Goal: Obtain resource: Download file/media

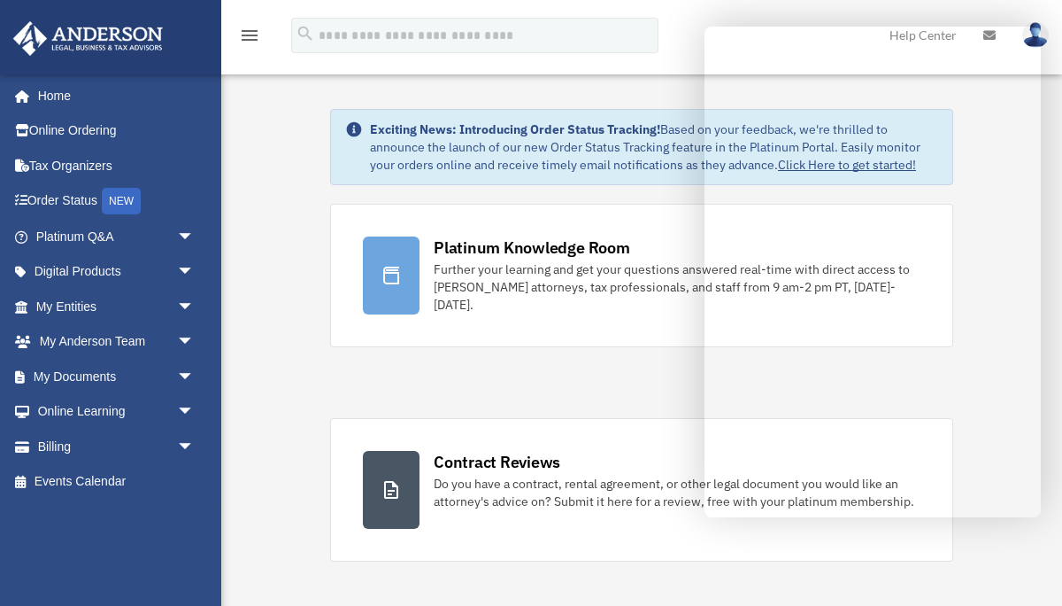
scroll to position [17, 0]
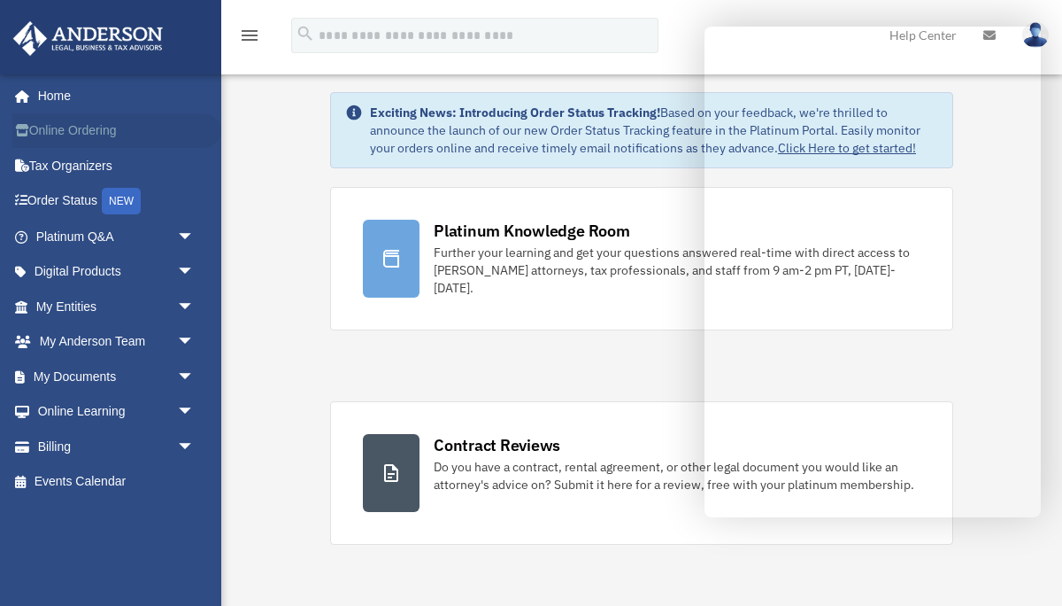
click at [144, 138] on link "Online Ordering" at bounding box center [116, 130] width 209 height 35
click at [117, 135] on link "Online Ordering" at bounding box center [116, 130] width 209 height 35
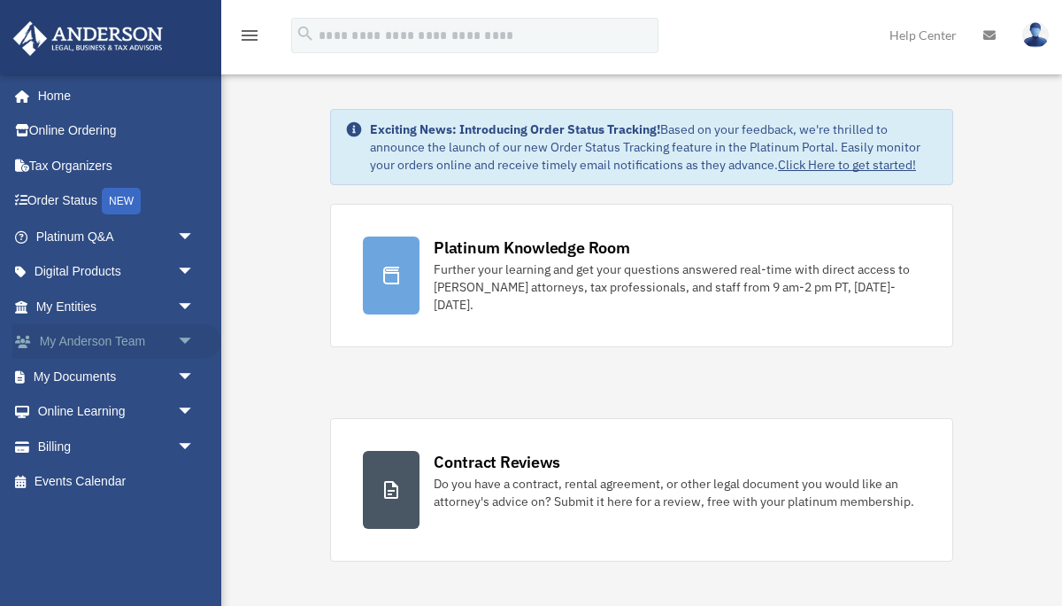
click at [144, 336] on link "My [PERSON_NAME] Team arrow_drop_down" at bounding box center [116, 341] width 209 height 35
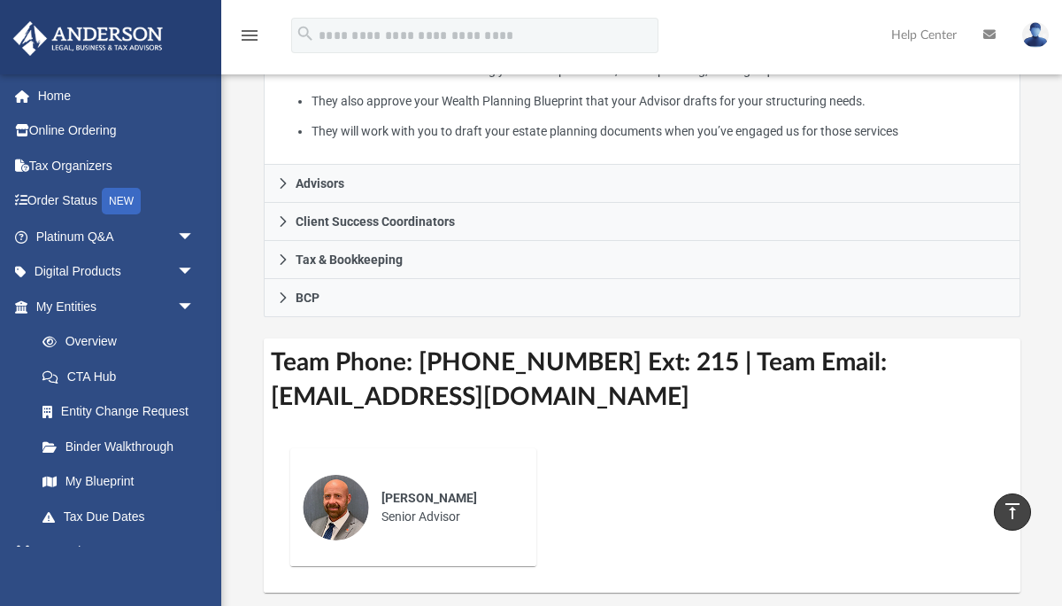
scroll to position [519, 0]
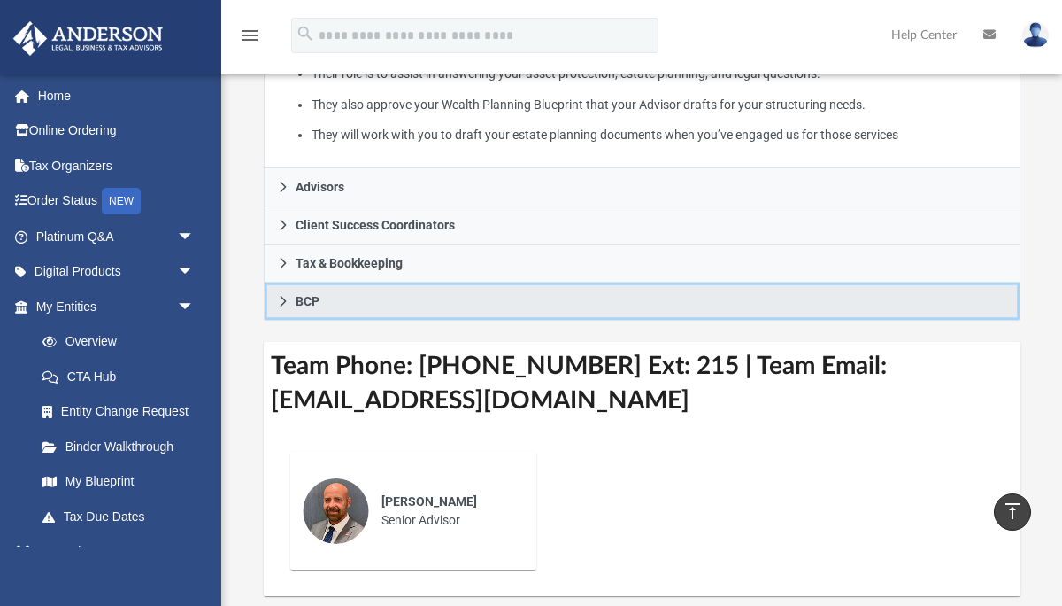
click at [286, 304] on icon at bounding box center [283, 301] width 12 height 12
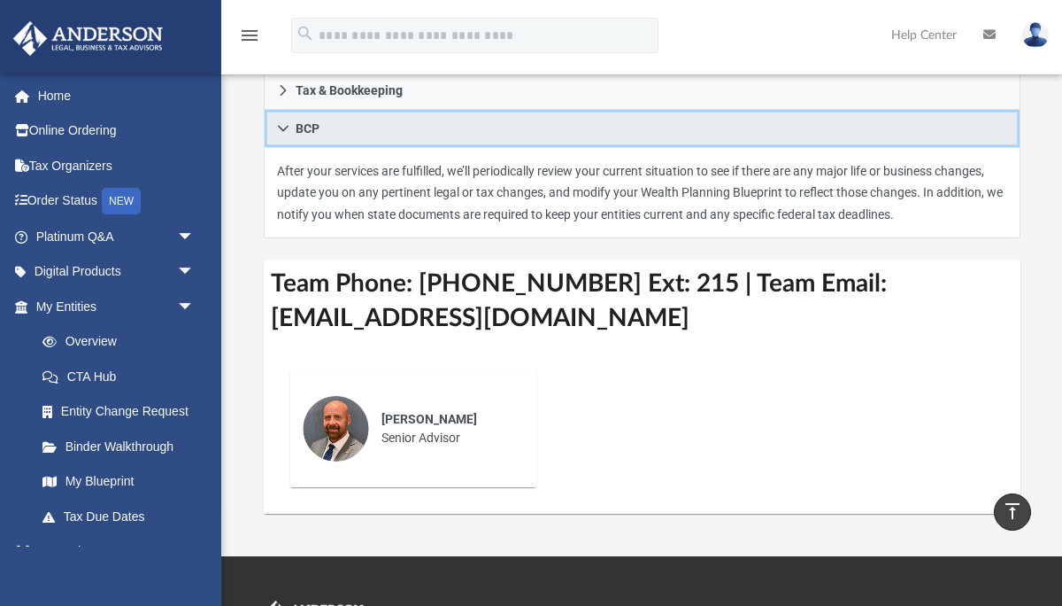
scroll to position [511, 0]
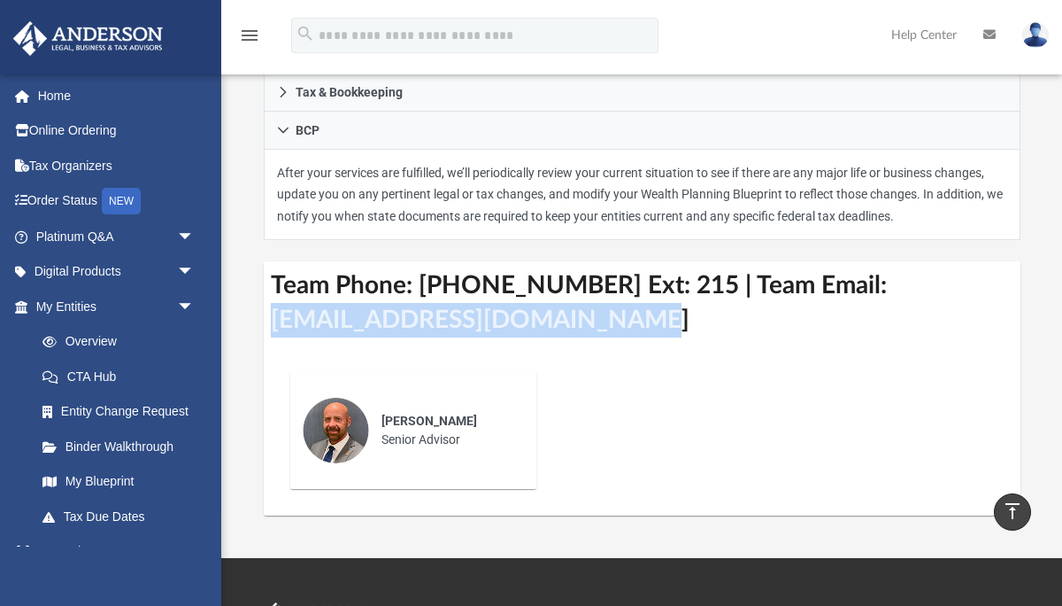
drag, startPoint x: 636, startPoint y: 342, endPoint x: 274, endPoint y: 340, distance: 362.1
click at [274, 340] on h3 "Team Phone: (702) 487-3768 Ext: 215 | Team Email: myteam@andersonadvisors.com" at bounding box center [642, 302] width 757 height 83
copy h3 "myteam@andersonadvisors.com"
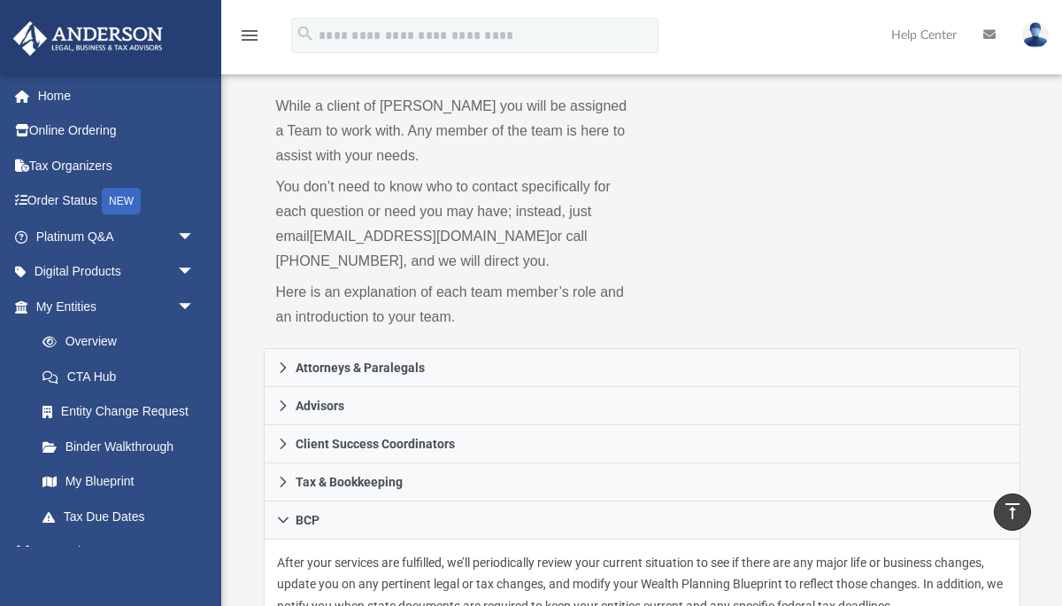
scroll to position [0, 0]
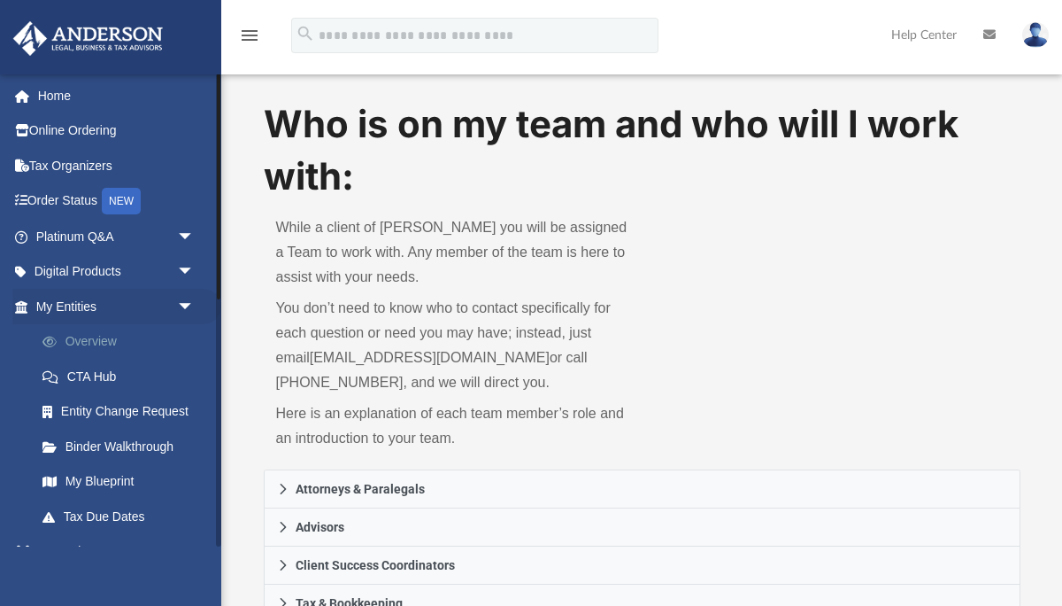
click at [116, 340] on link "Overview" at bounding box center [123, 341] width 197 height 35
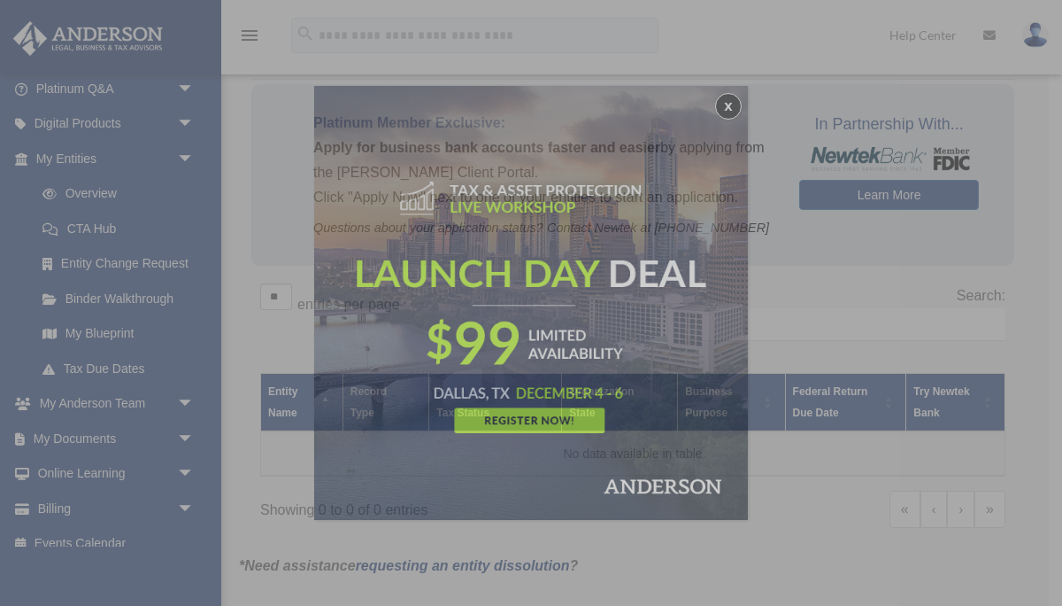
scroll to position [166, 0]
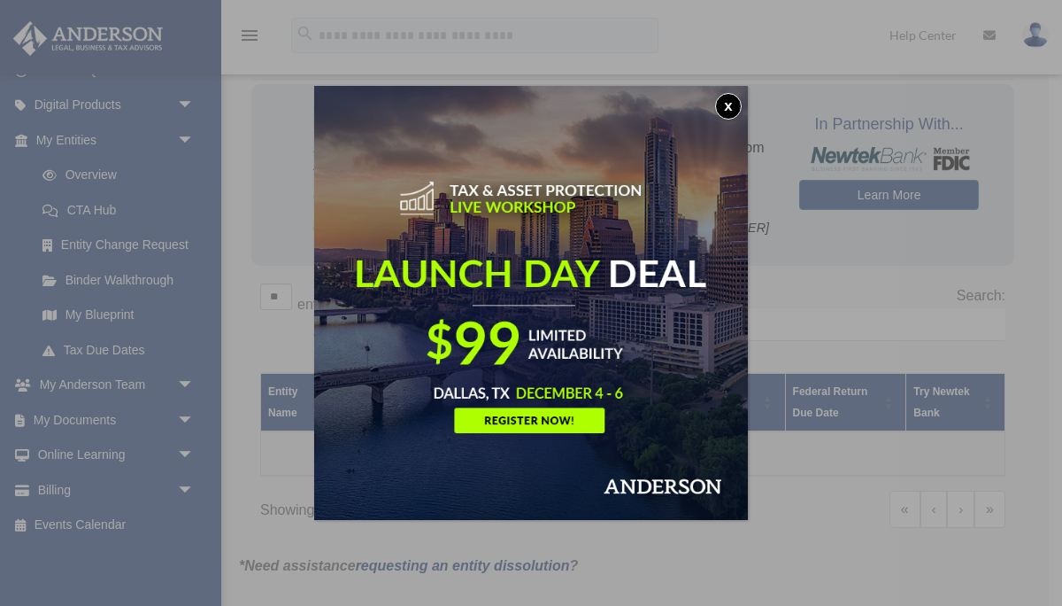
click at [733, 109] on button "x" at bounding box center [728, 106] width 27 height 27
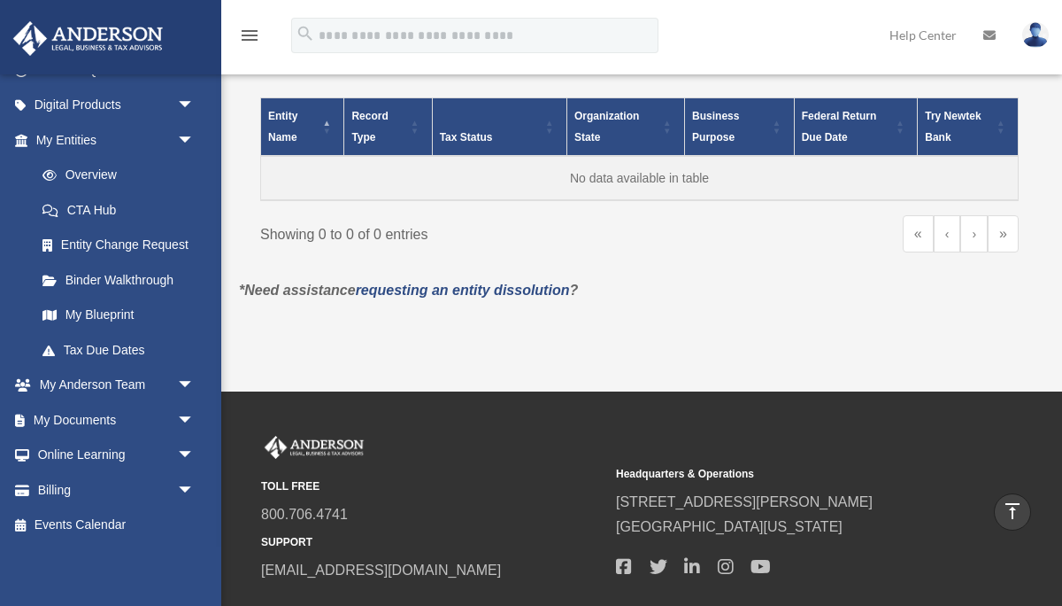
scroll to position [344, 0]
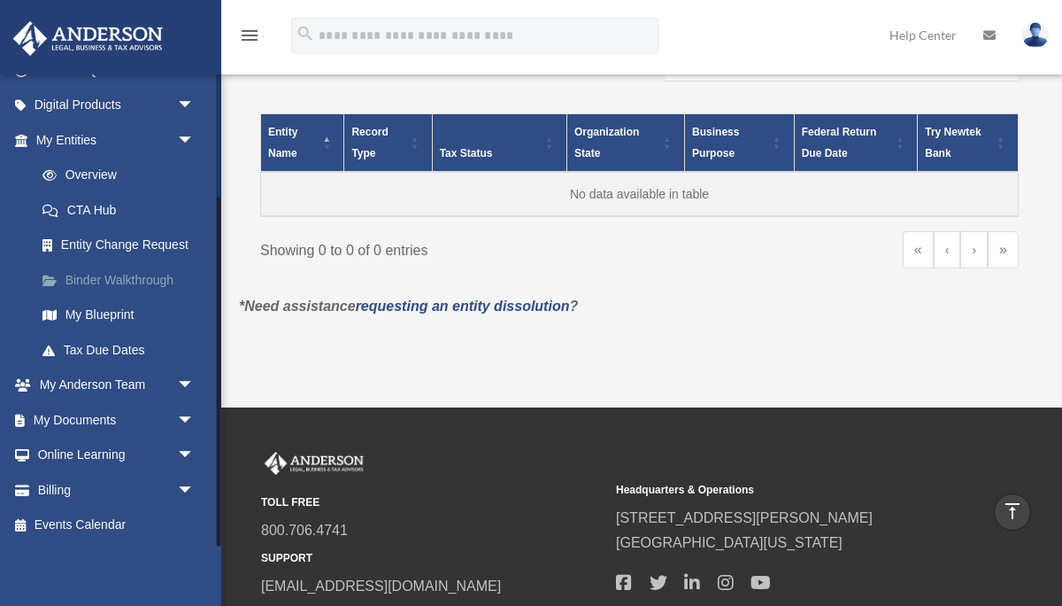
click at [128, 286] on link "Binder Walkthrough" at bounding box center [123, 279] width 197 height 35
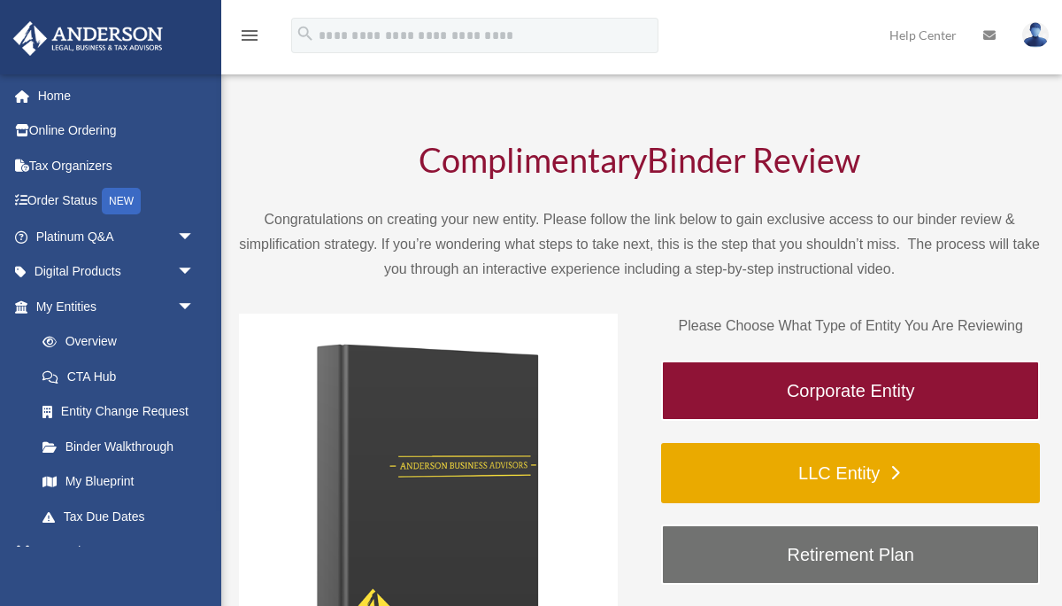
click at [804, 465] on link "LLC Entity" at bounding box center [850, 473] width 379 height 60
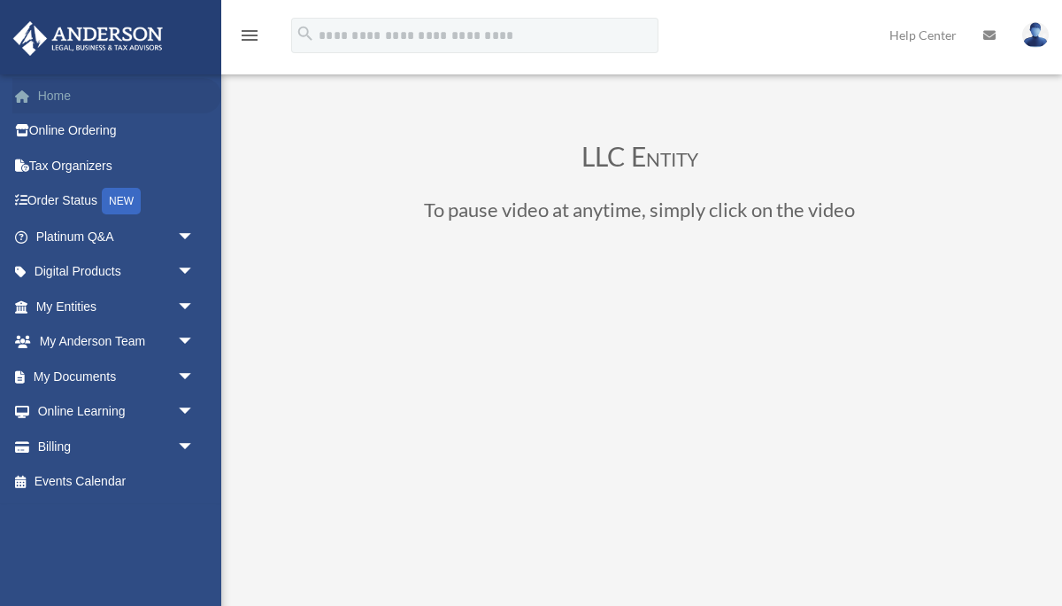
click at [80, 103] on link "Home" at bounding box center [116, 95] width 209 height 35
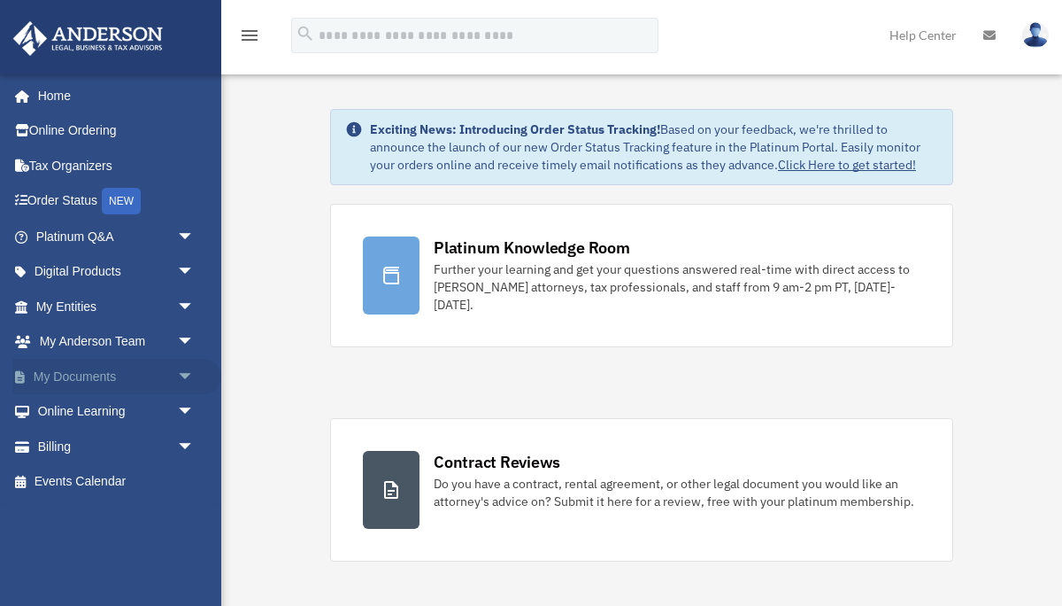
click at [121, 383] on link "My Documents arrow_drop_down" at bounding box center [116, 376] width 209 height 35
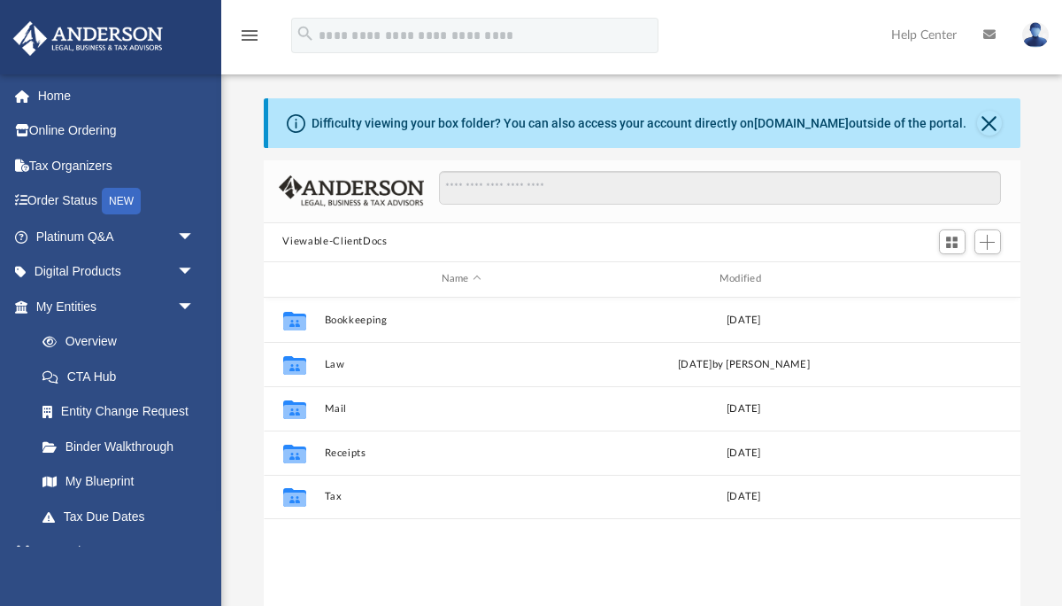
scroll to position [402, 757]
click at [988, 109] on div "Difficulty viewing your box folder? You can also access your account directly o…" at bounding box center [644, 123] width 752 height 50
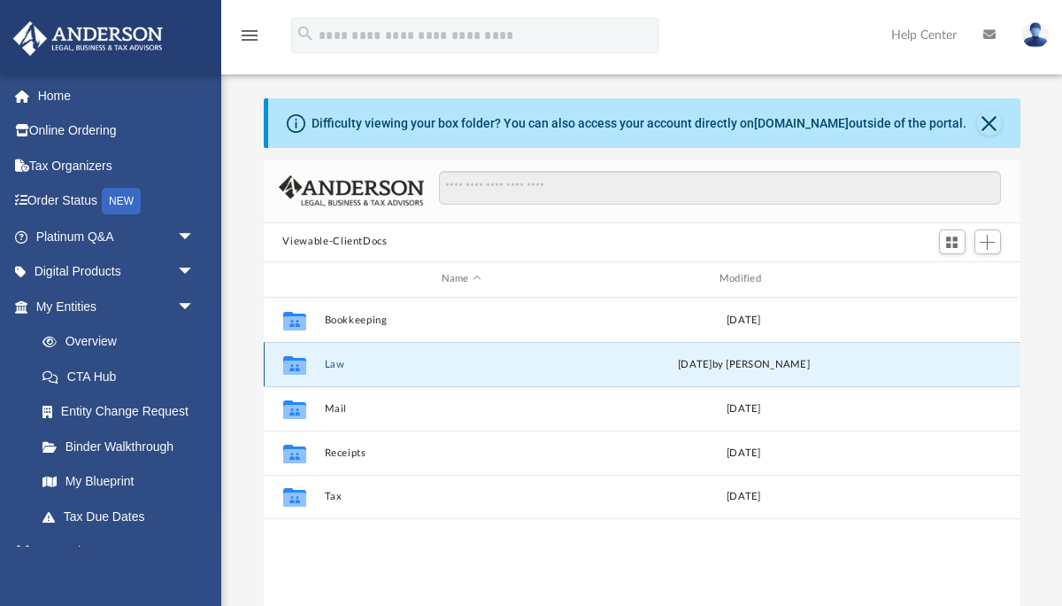
click at [342, 362] on button "Law" at bounding box center [461, 364] width 274 height 12
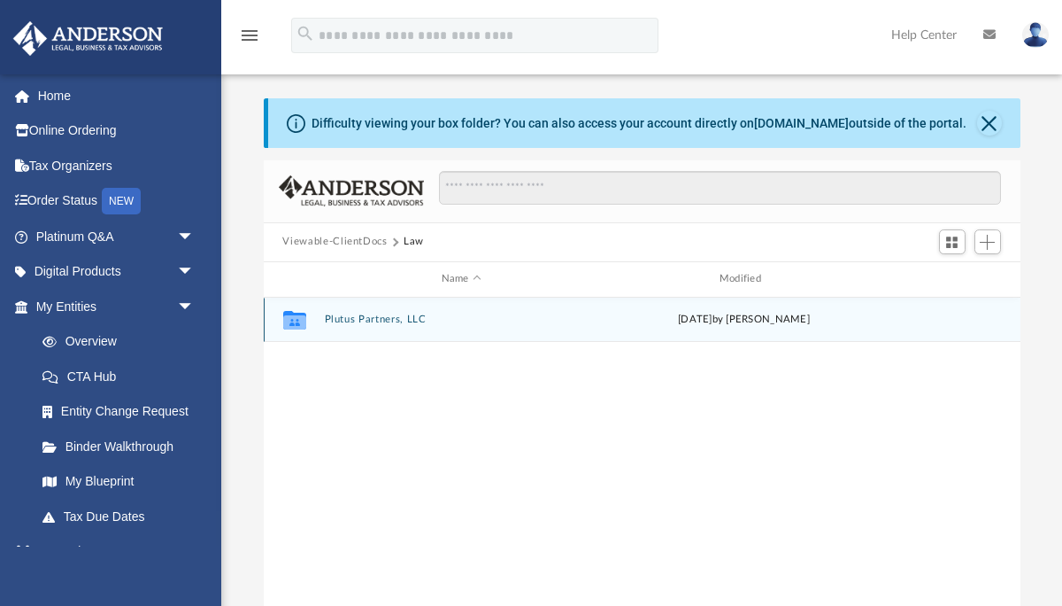
click at [324, 327] on div "Collaborated Folder Plutus Partners, LLC [DATE] by [PERSON_NAME]" at bounding box center [642, 319] width 757 height 44
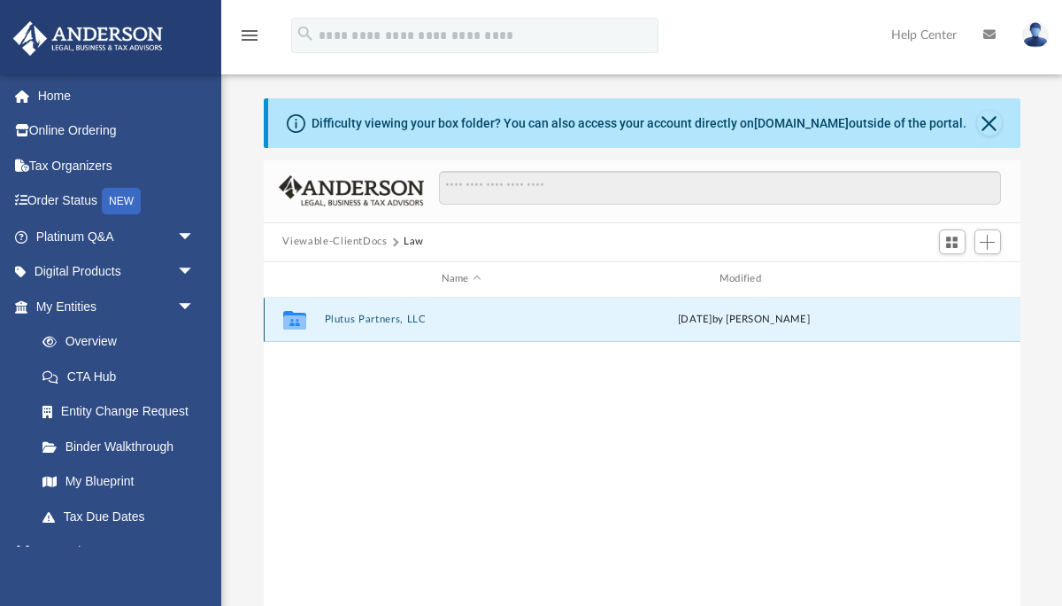
click at [331, 323] on button "Plutus Partners, LLC" at bounding box center [461, 319] width 274 height 12
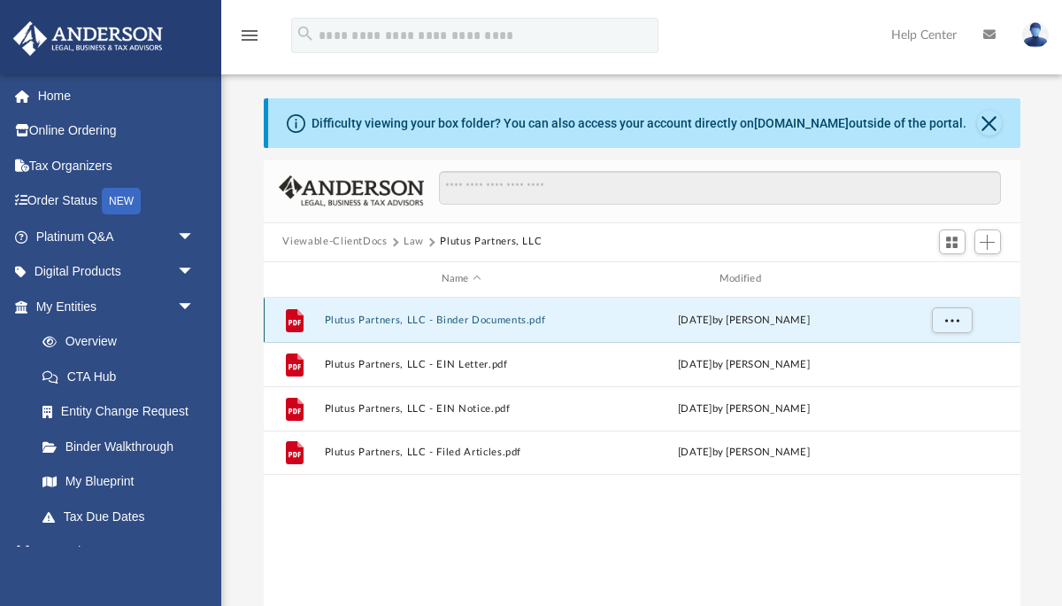
click at [363, 321] on button "Plutus Partners, LLC - Binder Documents.pdf" at bounding box center [461, 319] width 274 height 12
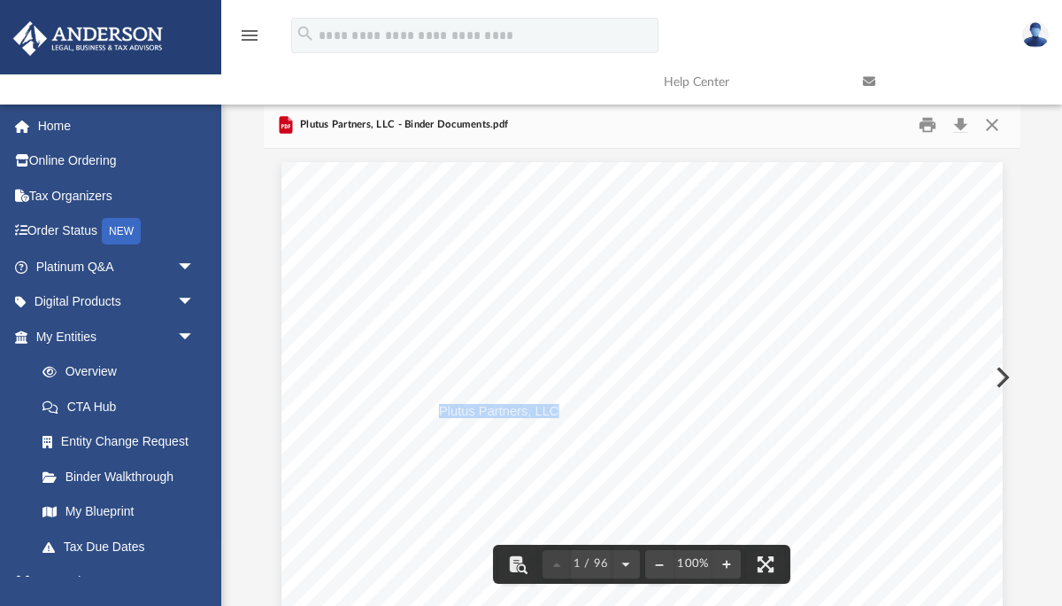
drag, startPoint x: 559, startPoint y: 413, endPoint x: 440, endPoint y: 411, distance: 118.7
click at [440, 411] on span "Plutus Partners, LLC" at bounding box center [499, 411] width 120 height 13
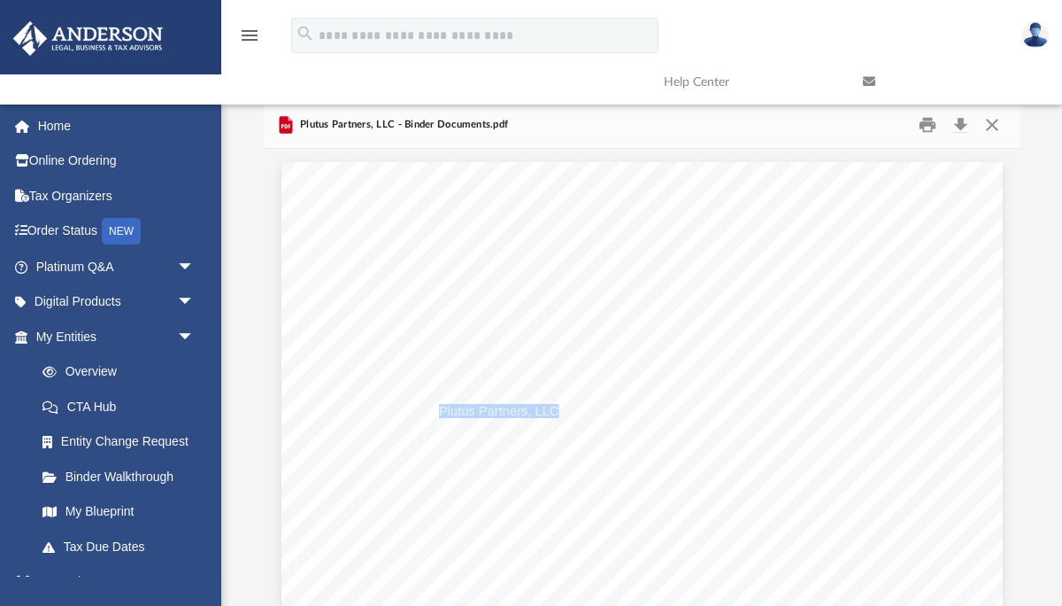
click at [95, 39] on img at bounding box center [88, 38] width 160 height 35
